Goal: Task Accomplishment & Management: Use online tool/utility

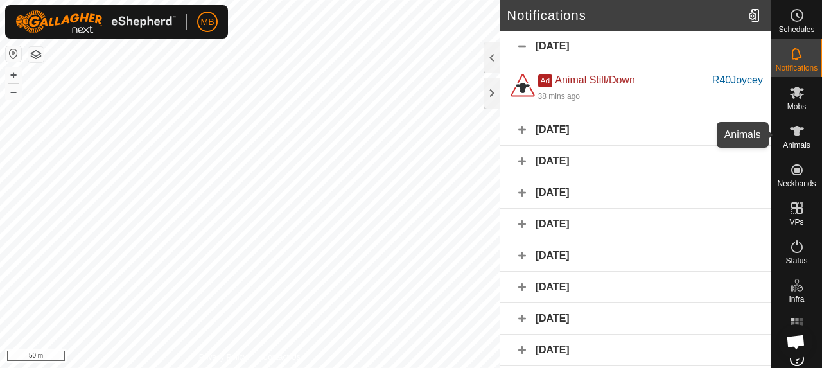
click at [790, 137] on icon at bounding box center [796, 130] width 15 height 15
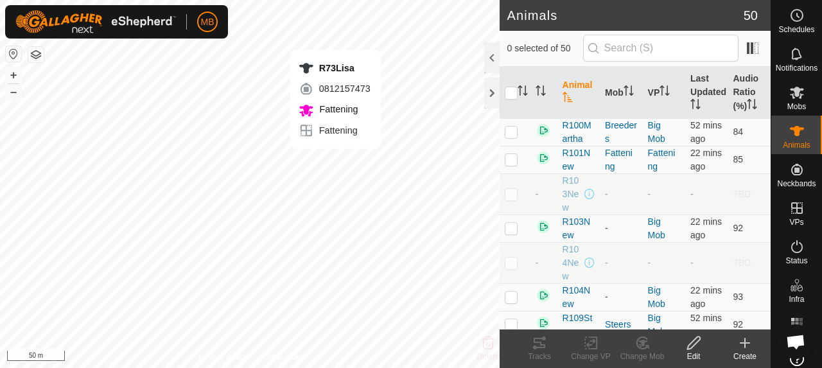
checkbox input "true"
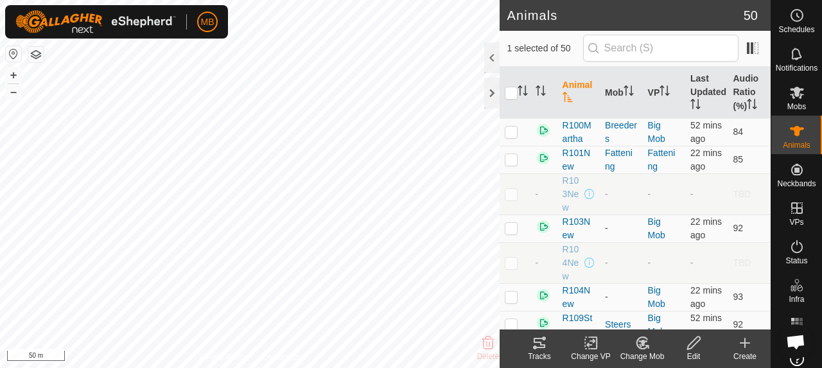
click at [538, 346] on icon at bounding box center [539, 342] width 15 height 15
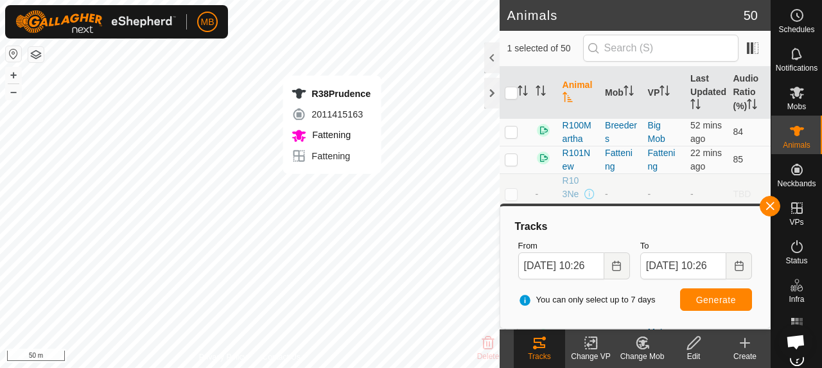
checkbox input "true"
checkbox input "false"
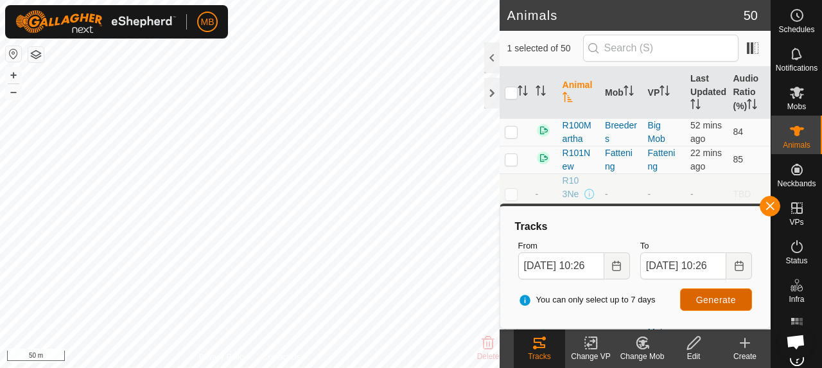
click at [704, 291] on button "Generate" at bounding box center [716, 299] width 72 height 22
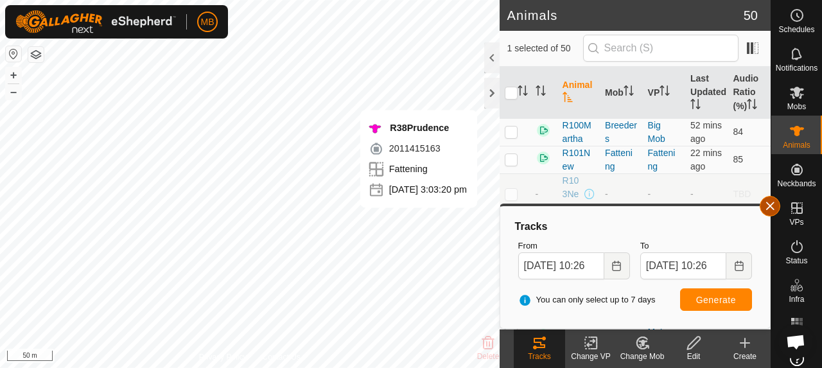
click at [773, 213] on button "button" at bounding box center [770, 206] width 21 height 21
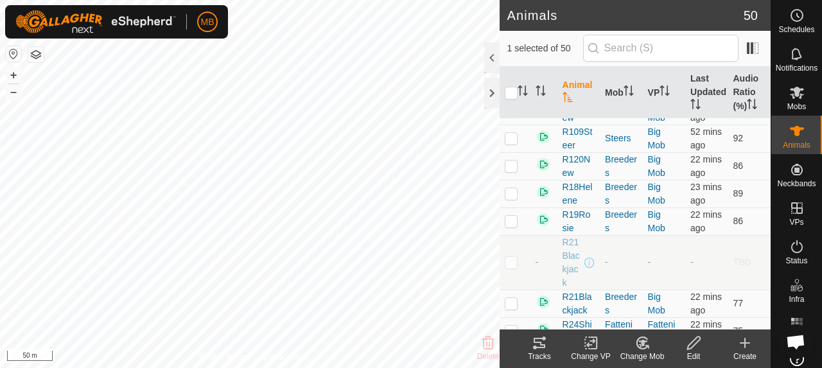
scroll to position [193, 0]
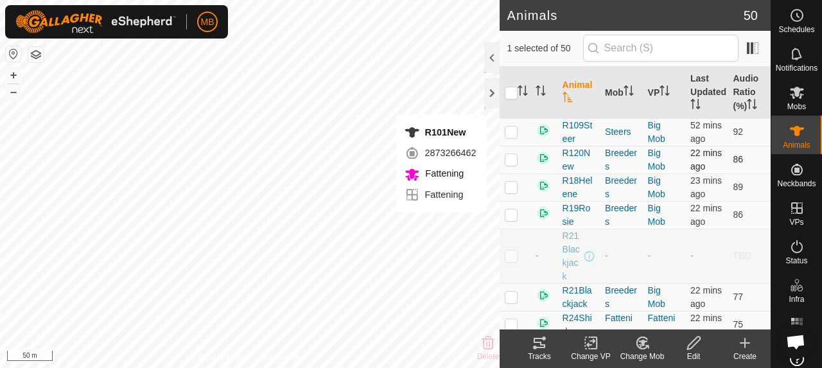
checkbox input "true"
checkbox input "false"
click at [530, 342] on tracks-svg-icon at bounding box center [539, 342] width 51 height 15
